Goal: Task Accomplishment & Management: Manage account settings

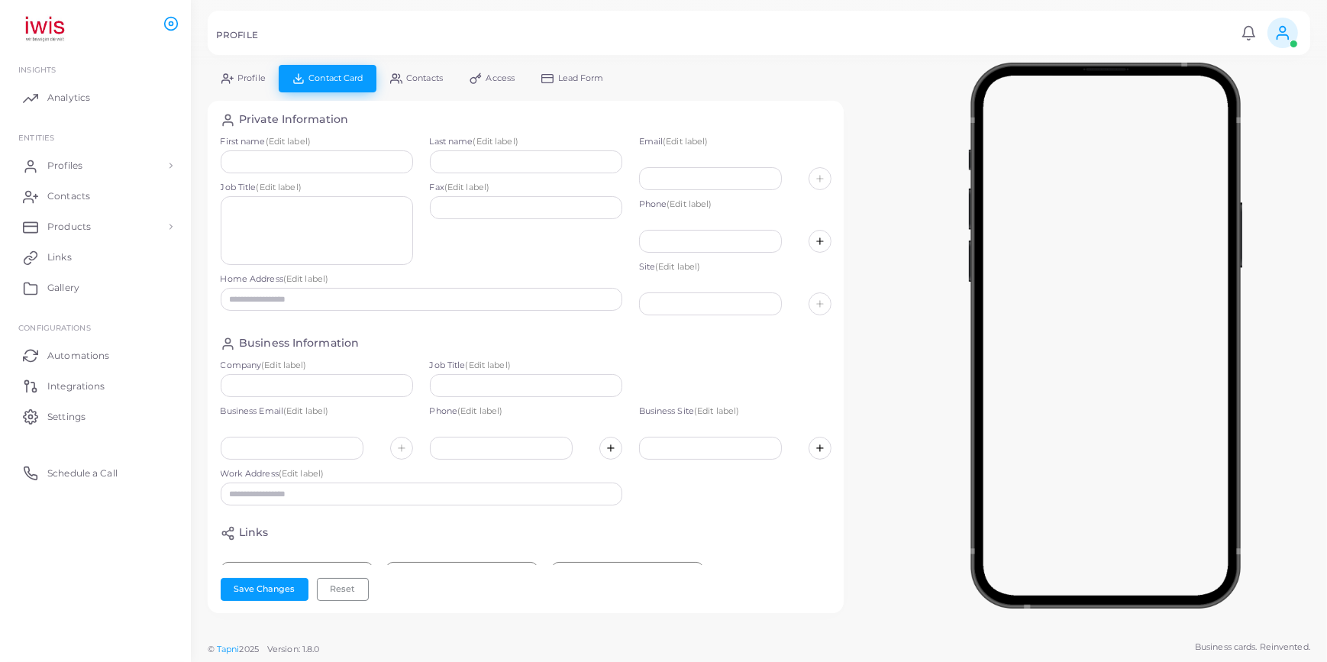
click at [45, 27] on img at bounding box center [56, 29] width 85 height 28
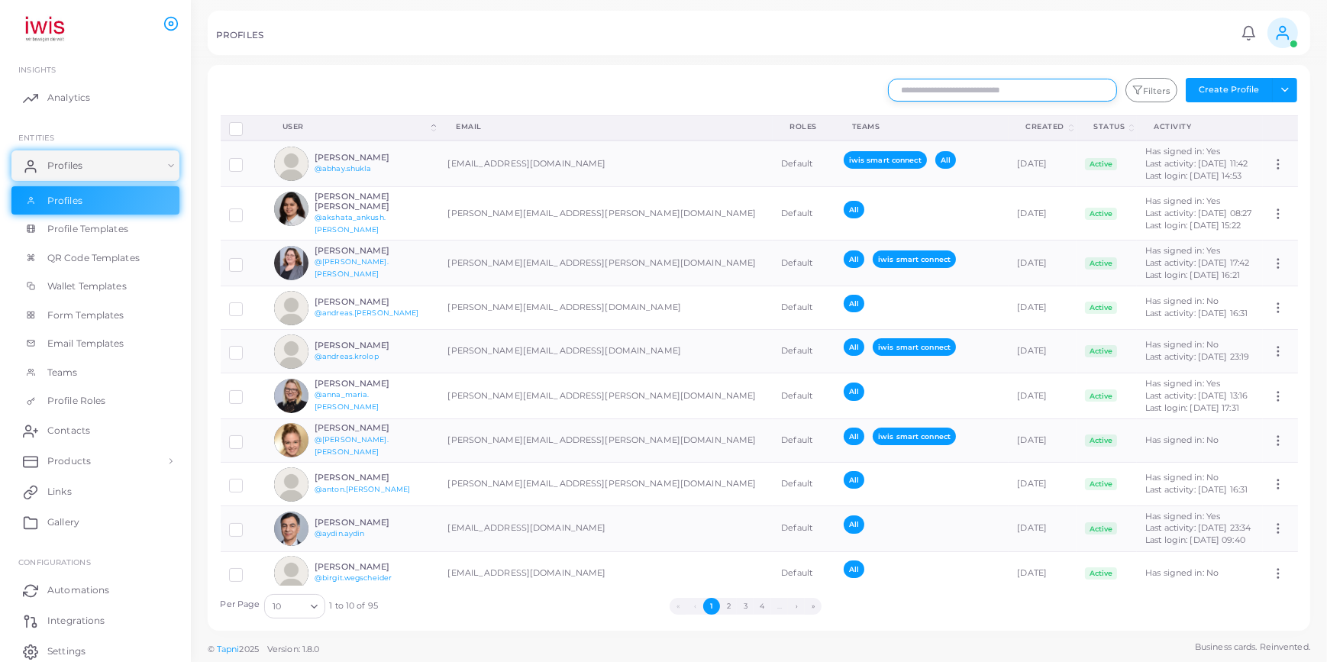
click at [1012, 99] on input "text" at bounding box center [1002, 90] width 229 height 23
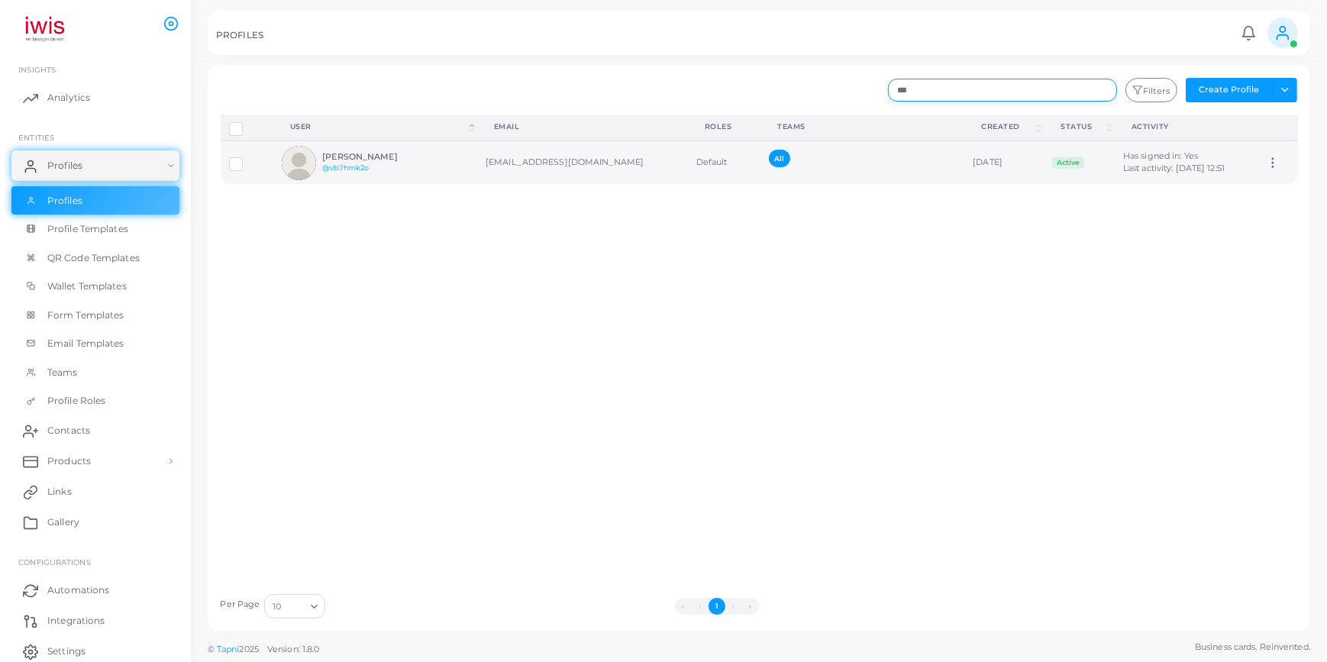
type input "***"
click at [389, 149] on div "Tasnadi Timea @vb7hmk2o" at bounding box center [358, 163] width 153 height 34
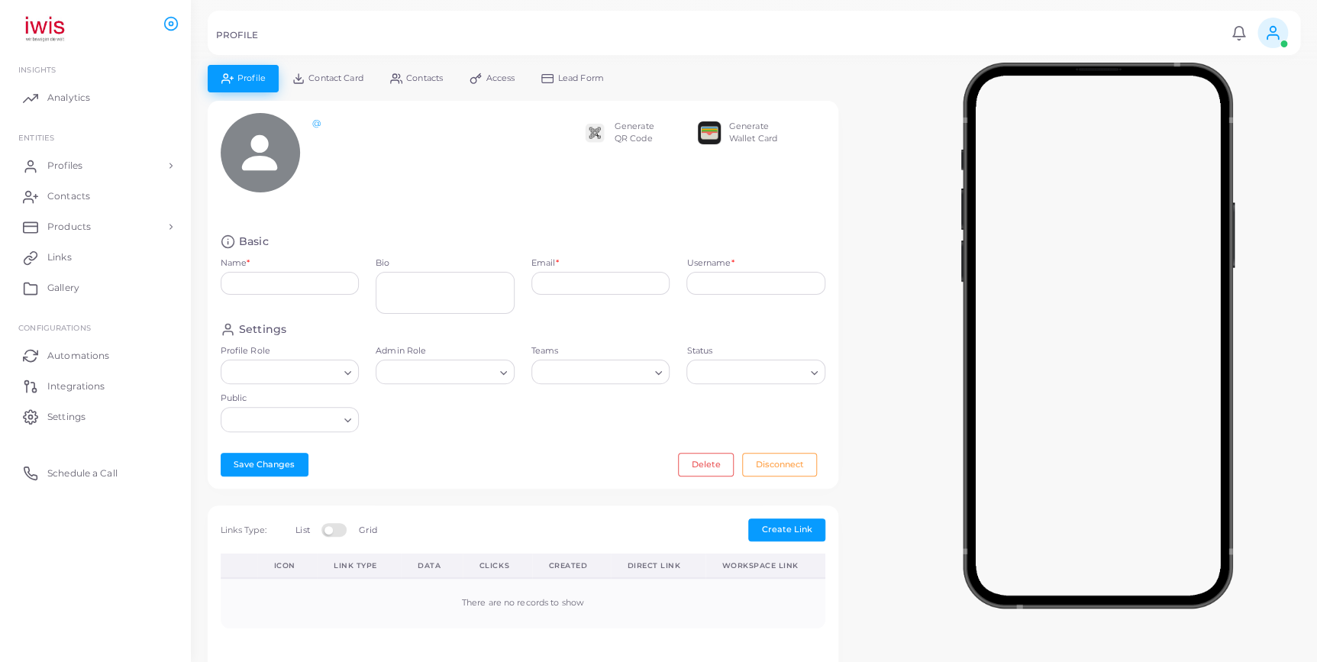
type input "**********"
type input "********"
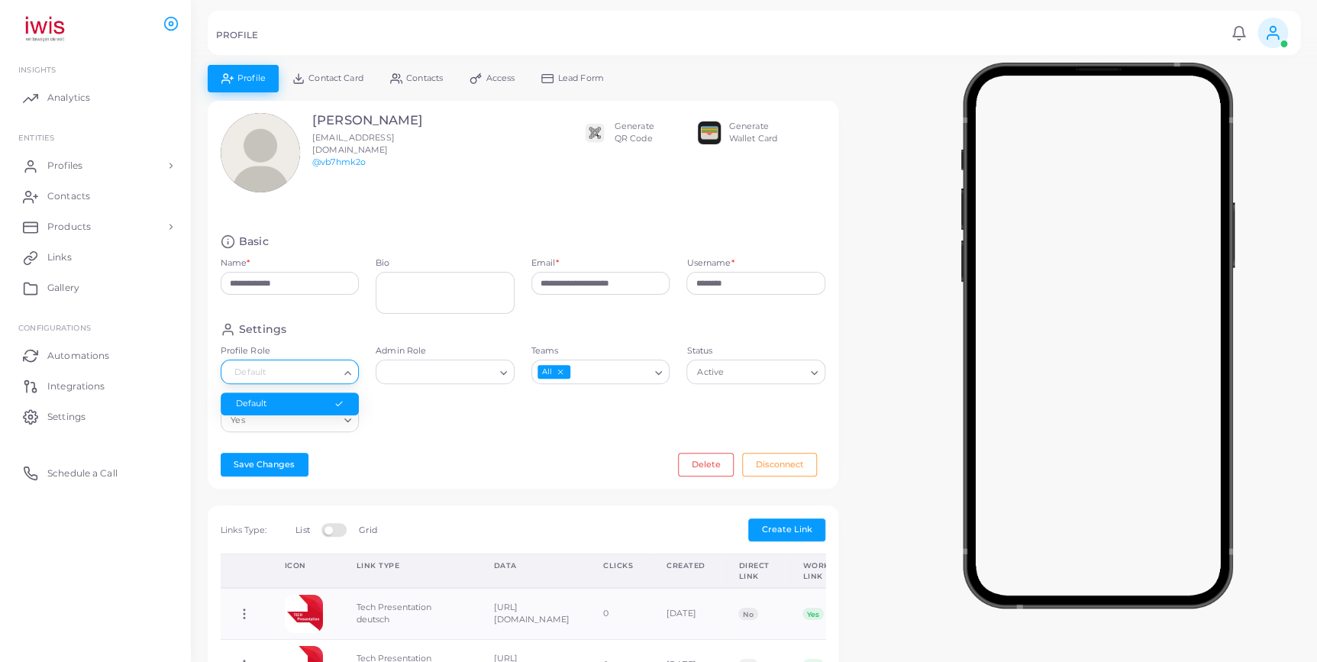
click at [297, 374] on input "Profile Role" at bounding box center [282, 372] width 111 height 17
click at [298, 373] on input "Profile Role" at bounding box center [282, 372] width 111 height 17
click at [352, 373] on icon "Search for option" at bounding box center [347, 372] width 11 height 11
click at [422, 393] on div "Settings Profile Role Default Loading... Admin Role Loading... Teams All Loadin…" at bounding box center [523, 381] width 622 height 118
click at [421, 371] on input "Admin Role" at bounding box center [437, 372] width 111 height 17
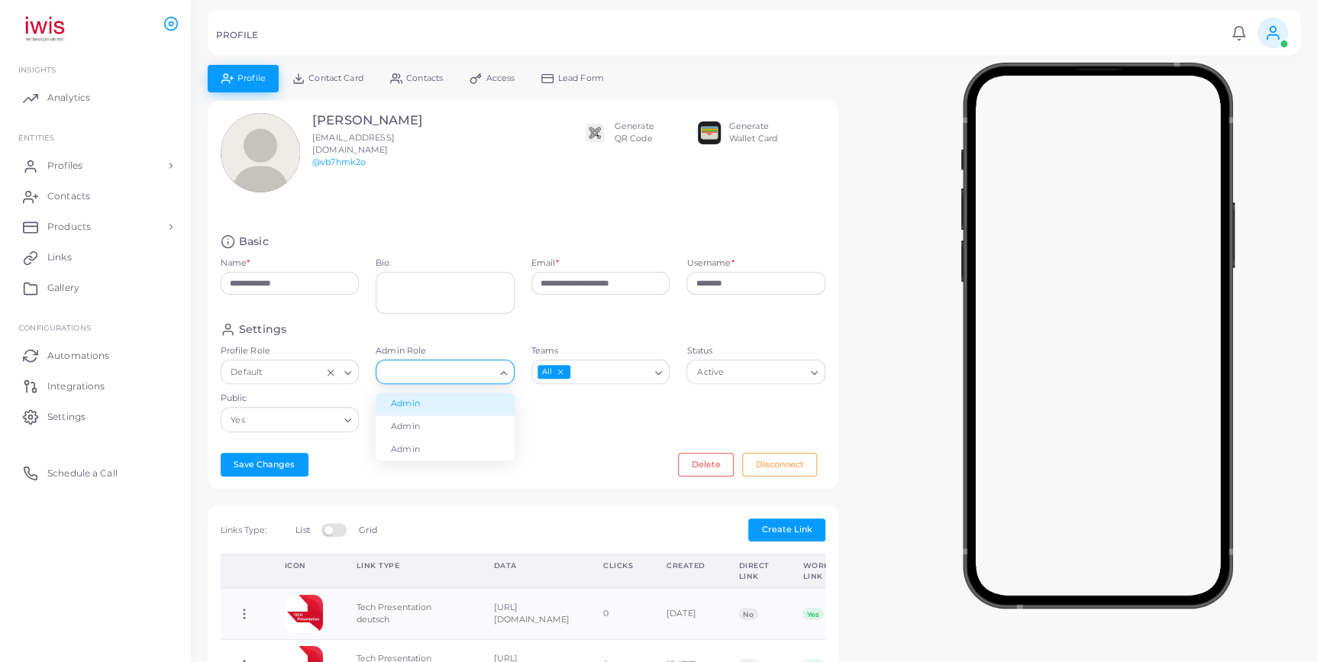
click at [436, 402] on li "Admin" at bounding box center [445, 403] width 139 height 23
click at [273, 465] on button "Save Changes" at bounding box center [265, 464] width 88 height 23
click at [901, 357] on div at bounding box center [1097, 332] width 439 height 534
click at [915, 128] on div at bounding box center [1097, 332] width 439 height 534
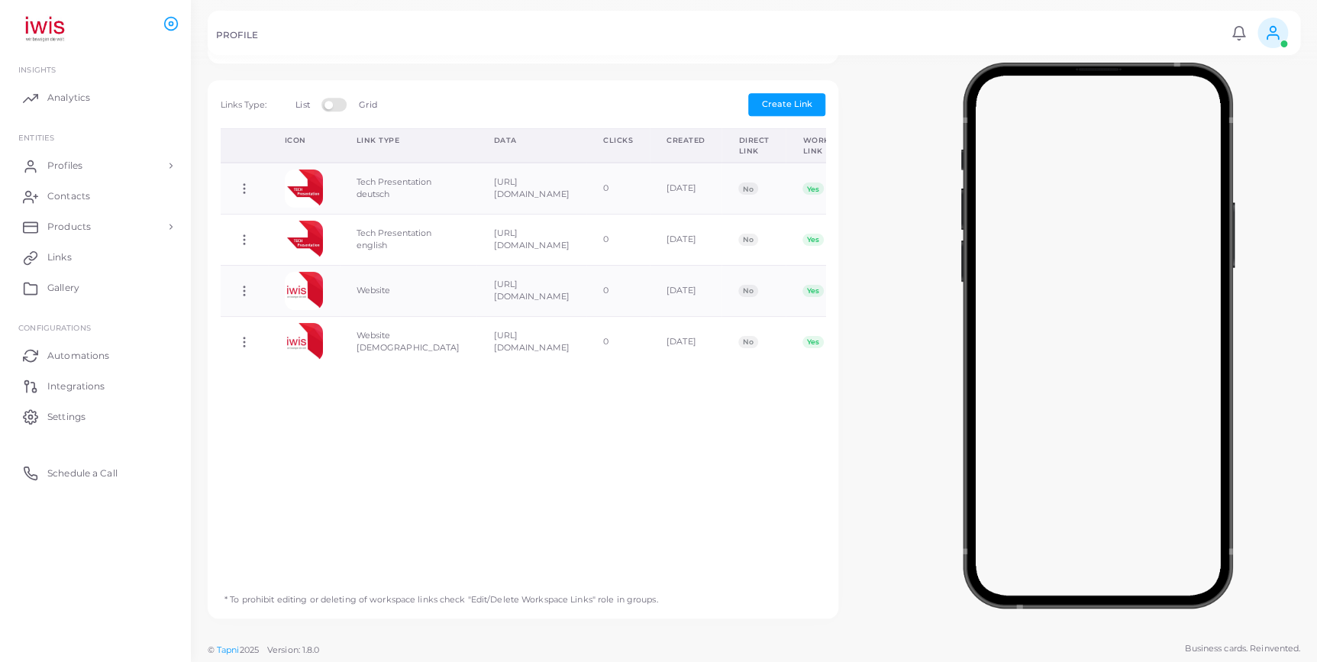
click at [1266, 40] on icon at bounding box center [1272, 32] width 17 height 17
click at [891, 118] on div at bounding box center [1097, 332] width 439 height 534
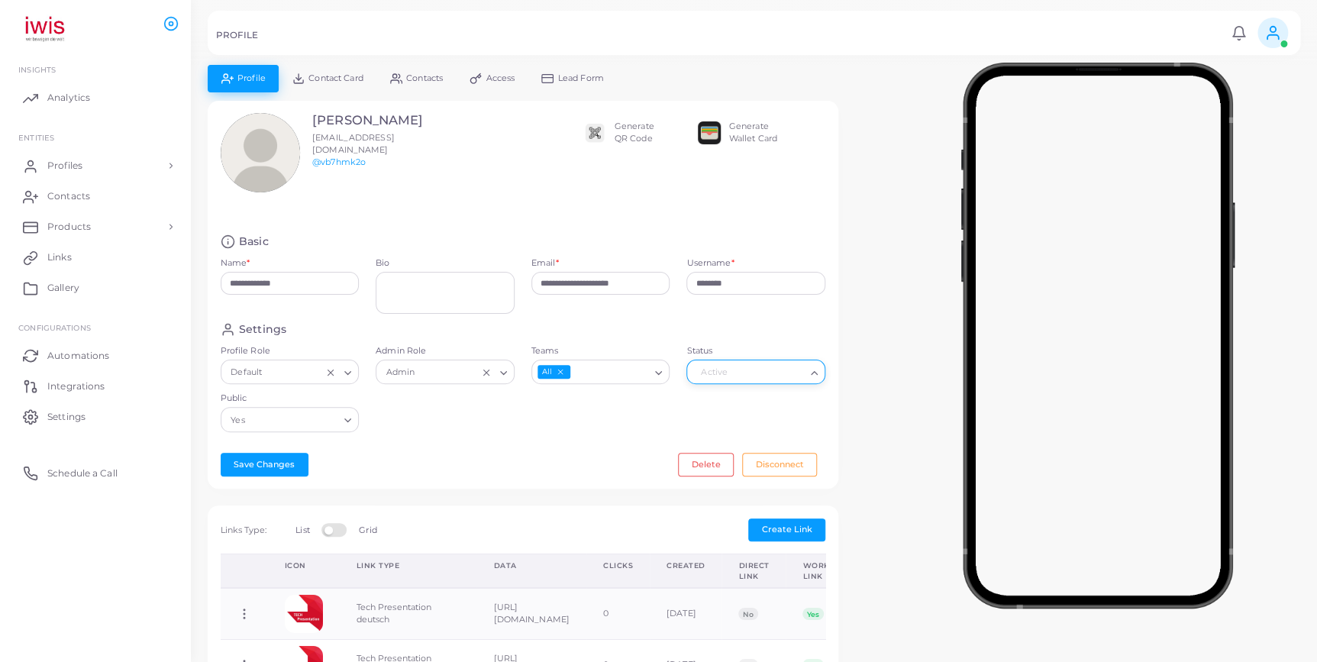
click at [782, 366] on input "Status" at bounding box center [748, 372] width 111 height 17
click at [803, 364] on input "Status" at bounding box center [748, 372] width 111 height 17
click at [879, 308] on div at bounding box center [1097, 332] width 439 height 534
click at [1305, 27] on div at bounding box center [658, 32] width 1317 height 65
click at [1283, 32] on span at bounding box center [1272, 33] width 31 height 31
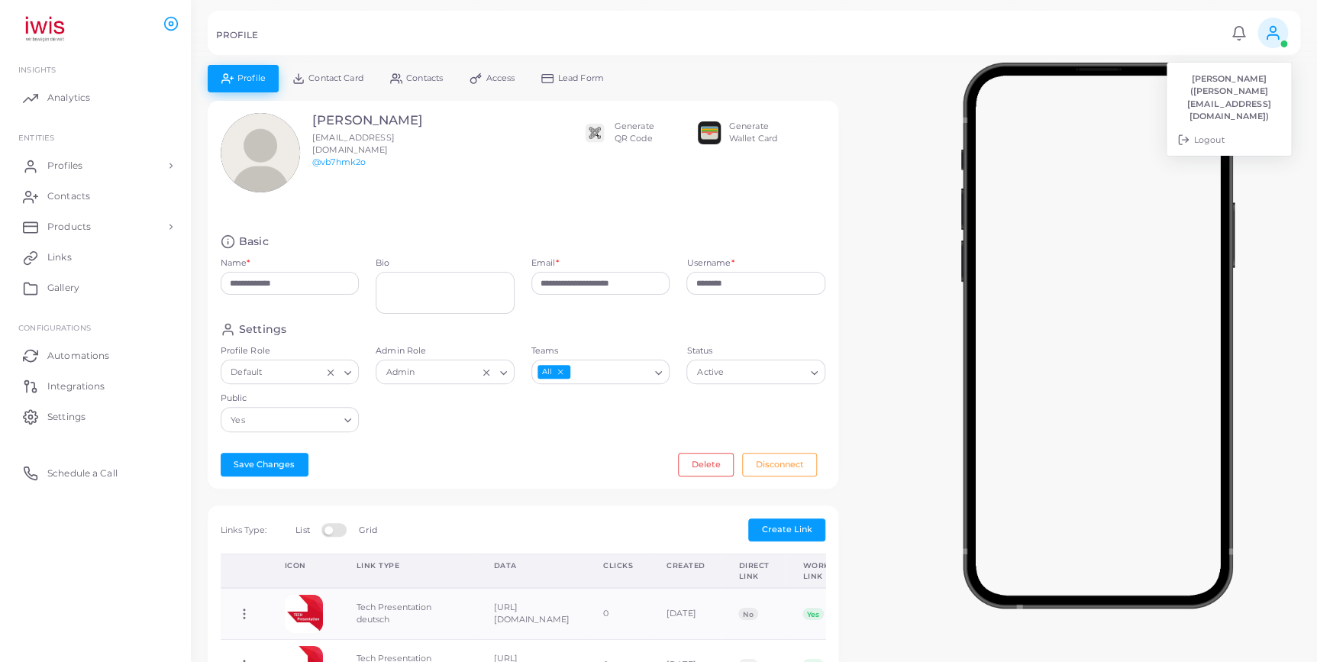
click at [859, 169] on div "**********" at bounding box center [753, 562] width 1109 height 995
